Goal: Transaction & Acquisition: Purchase product/service

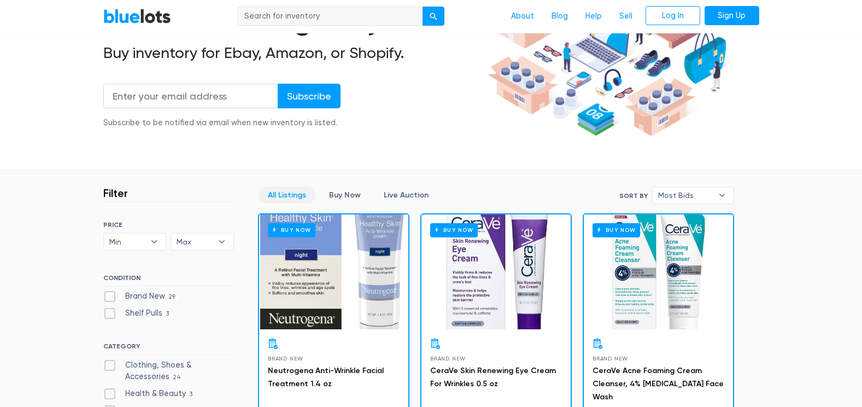
scroll to position [240, 0]
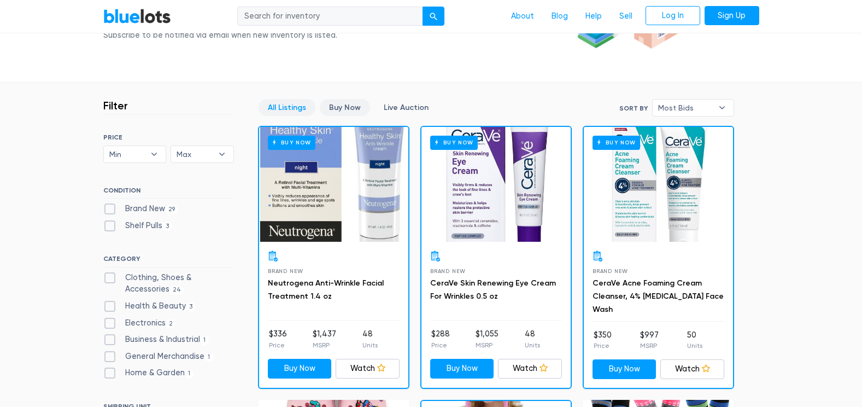
click at [343, 107] on link "Buy Now" at bounding box center [345, 107] width 50 height 17
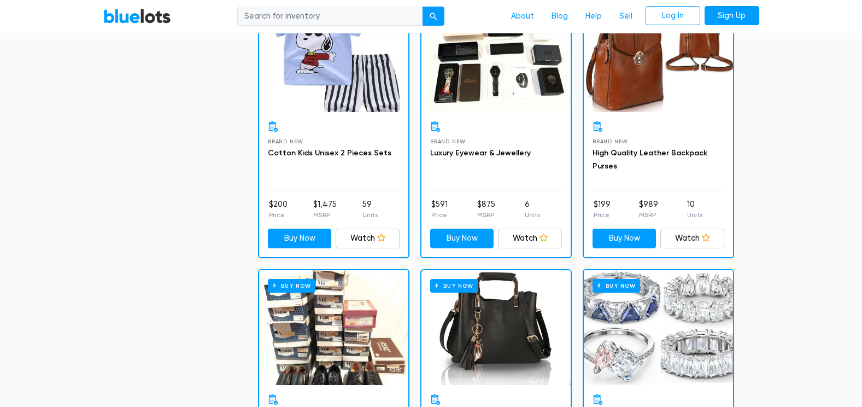
scroll to position [2152, 0]
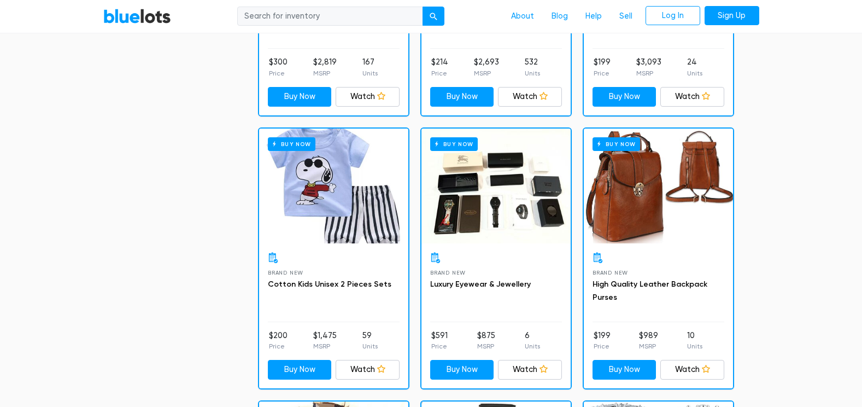
drag, startPoint x: 0, startPoint y: 143, endPoint x: 161, endPoint y: 191, distance: 168.4
click at [508, 189] on div "Buy Now" at bounding box center [495, 185] width 149 height 115
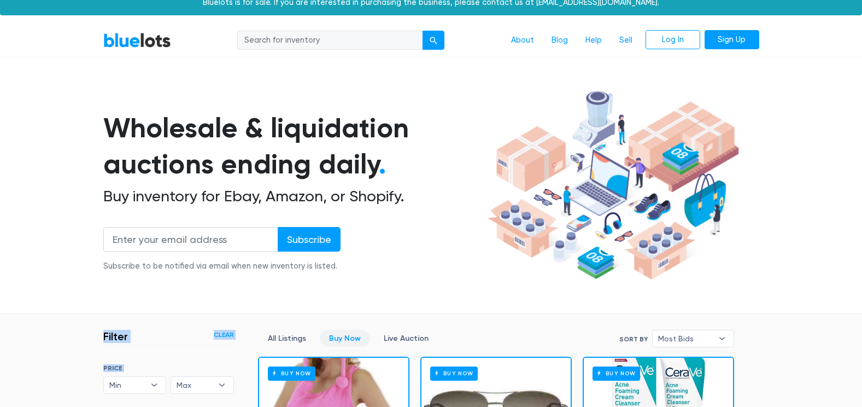
scroll to position [0, 0]
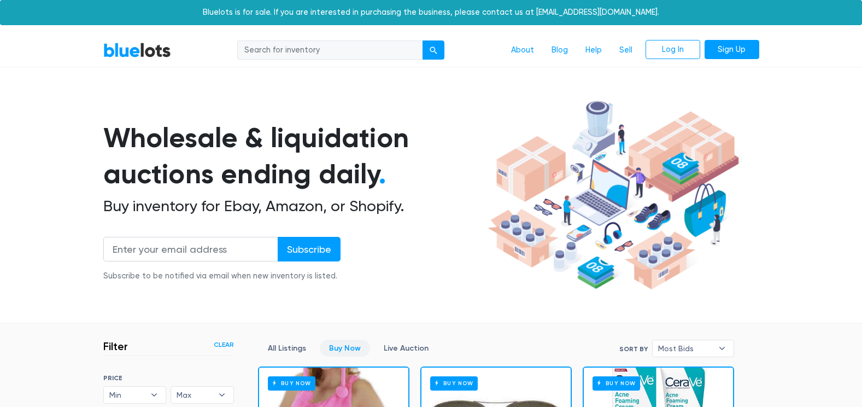
click at [148, 152] on h1 "Wholesale & liquidation auctions ending daily ." at bounding box center [293, 156] width 380 height 73
